Goal: Transaction & Acquisition: Purchase product/service

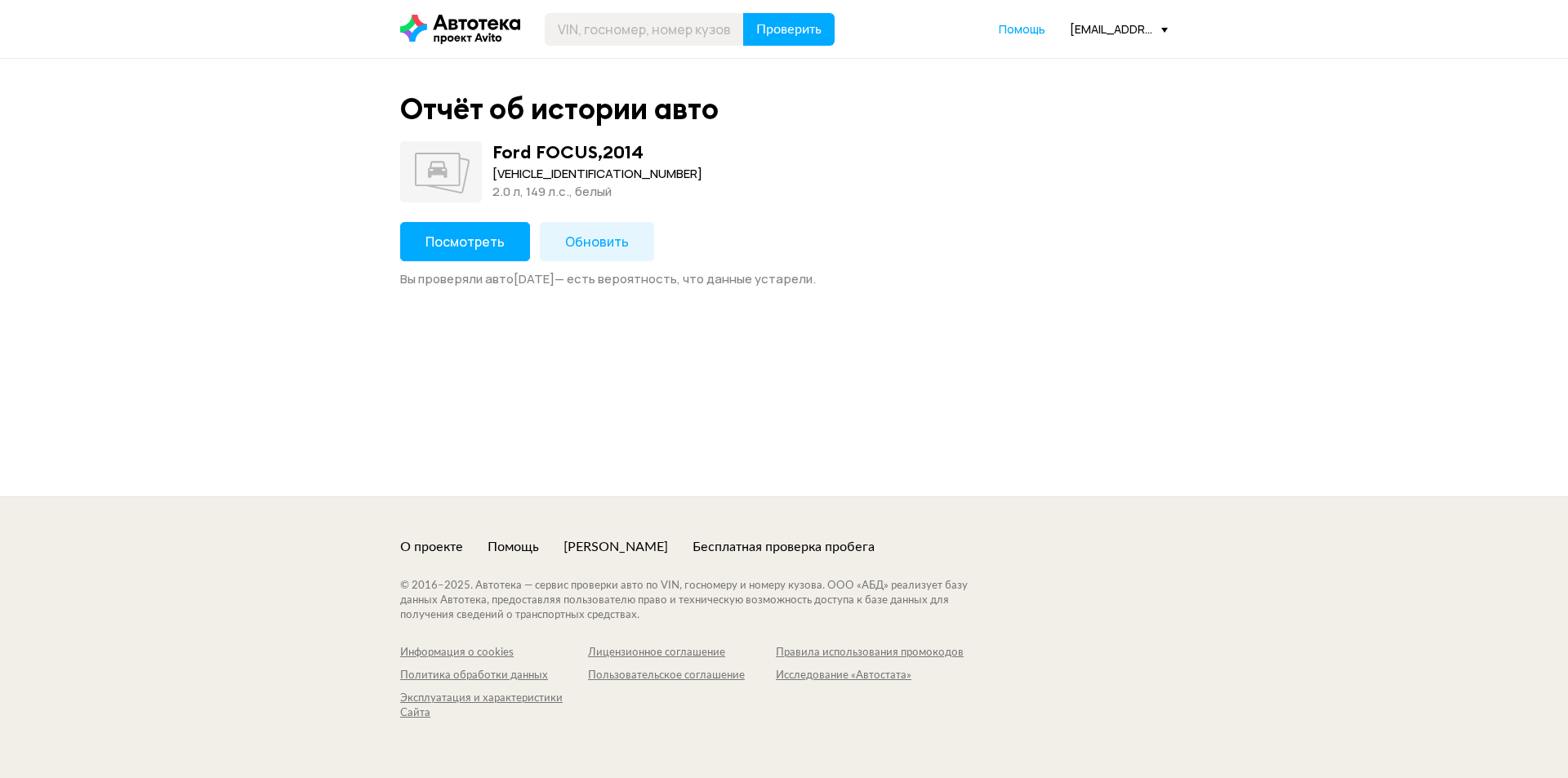
click at [457, 247] on span "Посмотреть" at bounding box center [465, 241] width 79 height 18
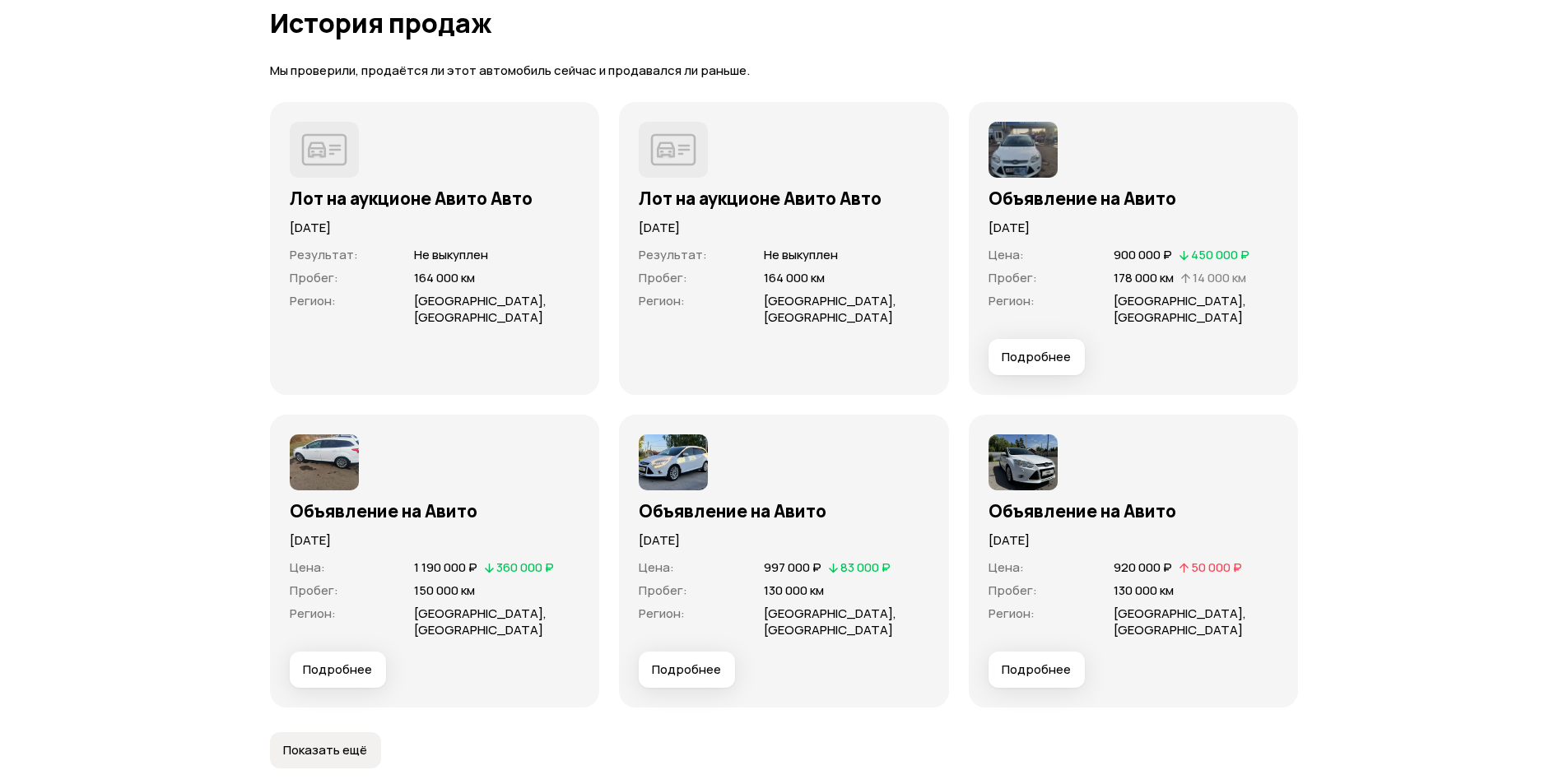
scroll to position [4362, 0]
drag, startPoint x: 498, startPoint y: 549, endPoint x: 549, endPoint y: 550, distance: 51.0
click at [549, 558] on span "360 000 ₽" at bounding box center [525, 566] width 58 height 17
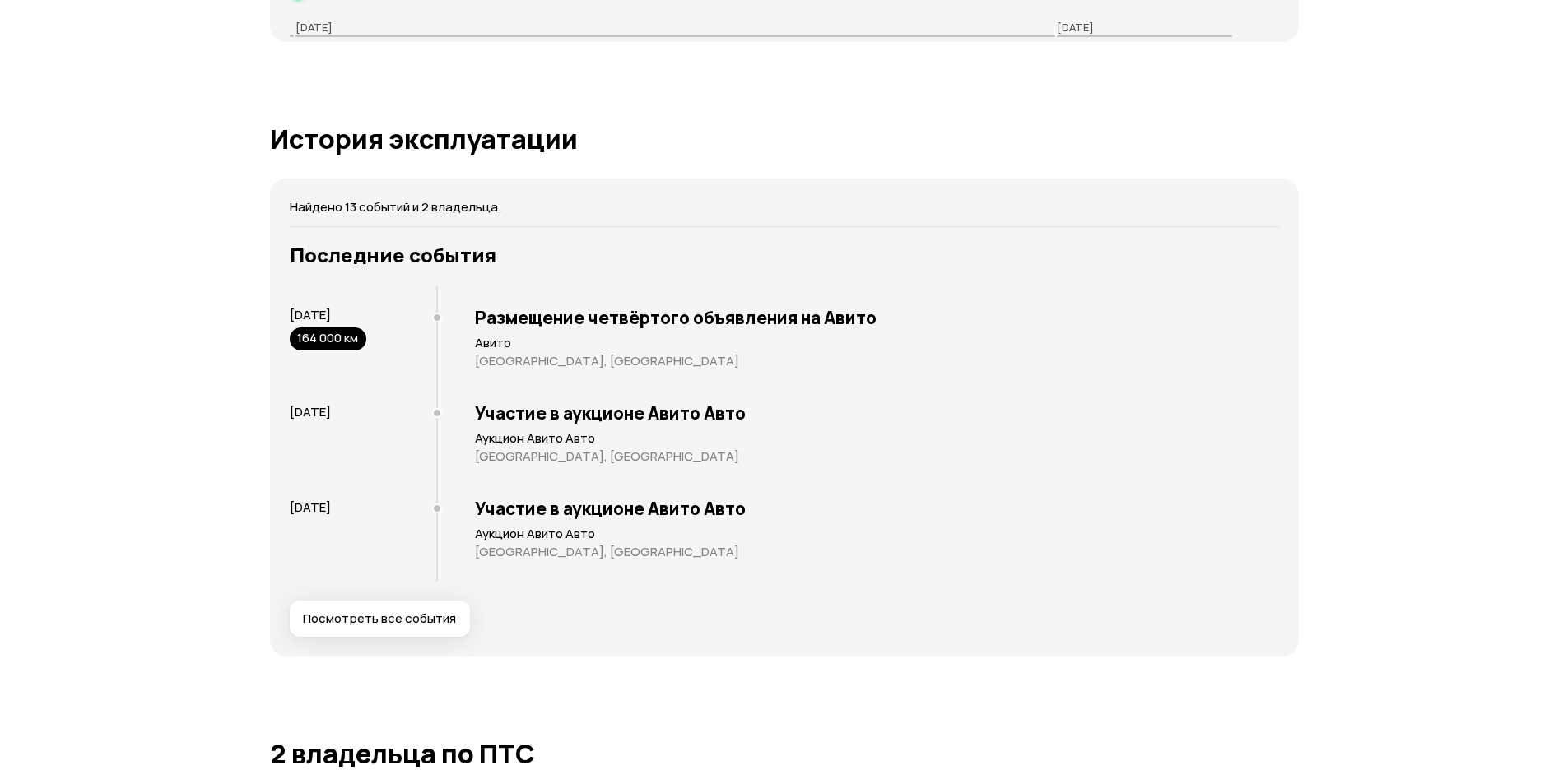
scroll to position [3292, 0]
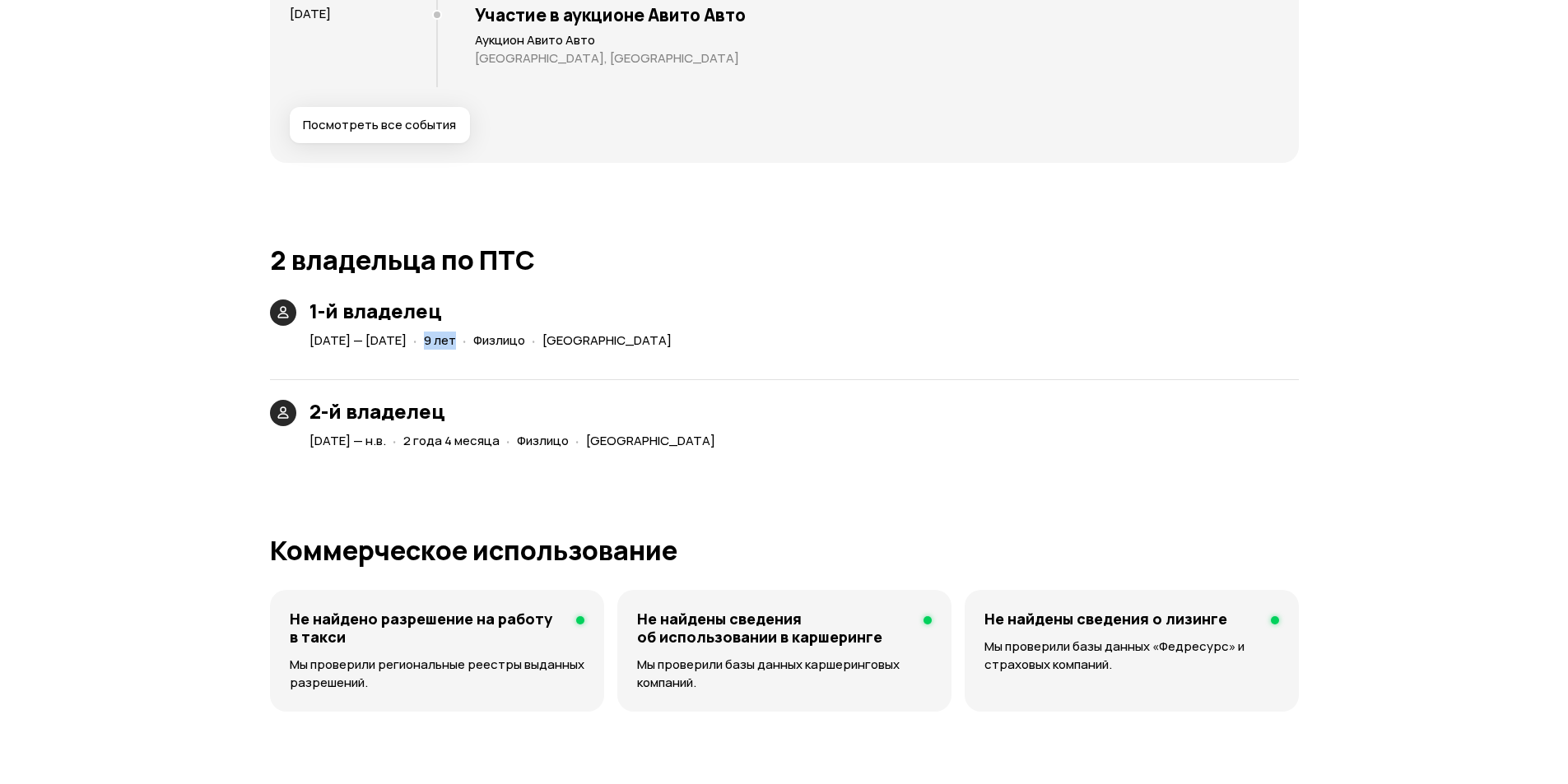
drag, startPoint x: 486, startPoint y: 339, endPoint x: 521, endPoint y: 348, distance: 36.1
click at [459, 342] on div "· 9 лет" at bounding box center [435, 341] width 49 height 24
drag, startPoint x: 439, startPoint y: 437, endPoint x: 616, endPoint y: 426, distance: 177.3
click at [545, 434] on div "[DATE] — н.в. · 2 года 4 месяца · Физлицо · [GEOGRAPHIC_DATA]" at bounding box center [516, 442] width 419 height 24
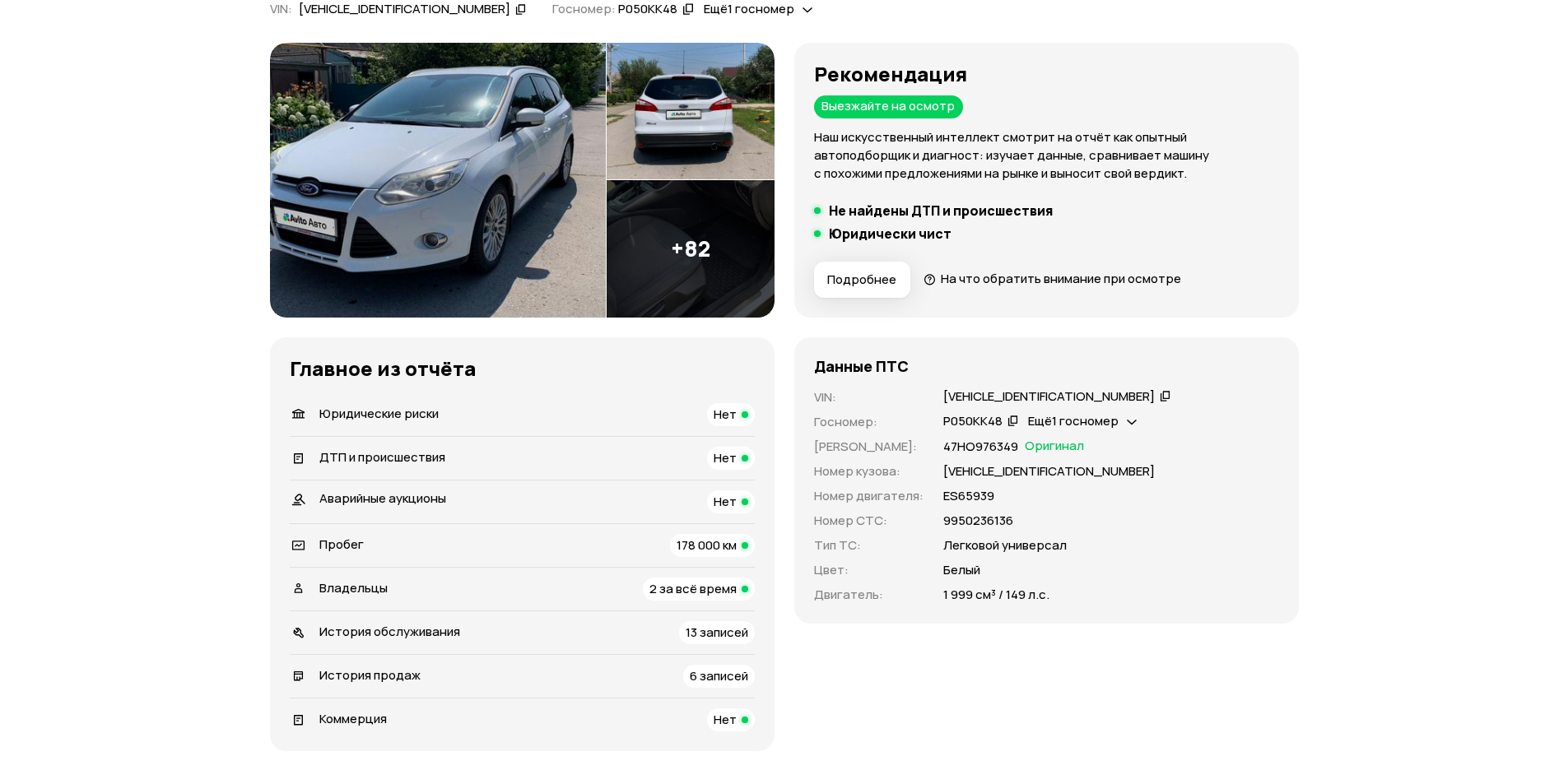
scroll to position [0, 0]
